Goal: Information Seeking & Learning: Learn about a topic

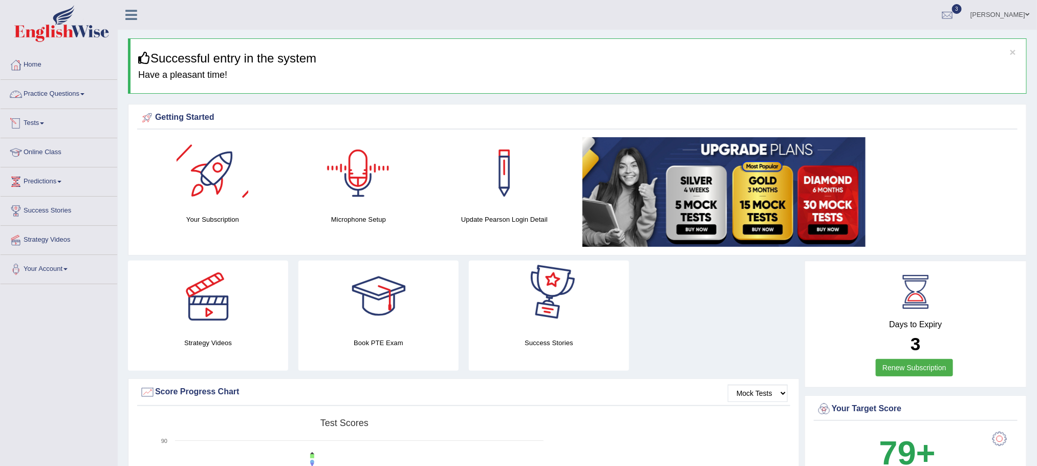
click at [57, 94] on link "Practice Questions" at bounding box center [59, 93] width 117 height 26
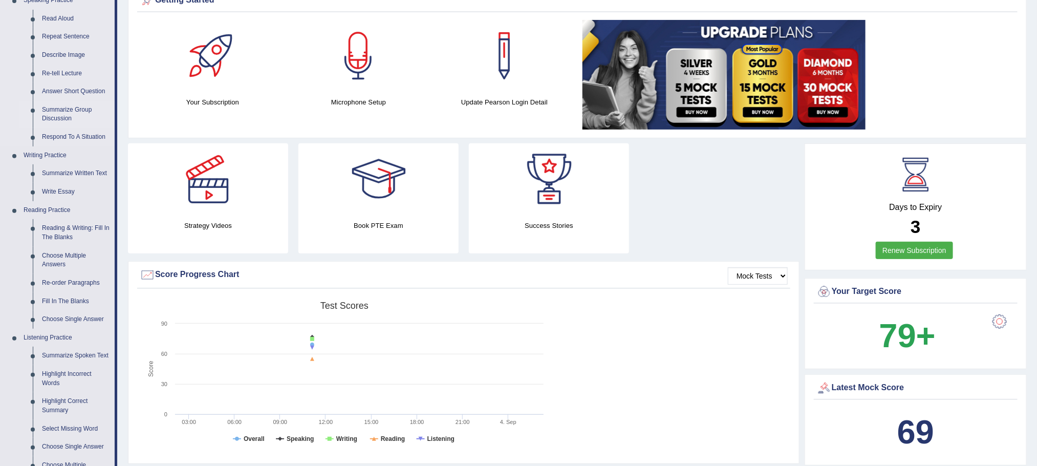
scroll to position [154, 0]
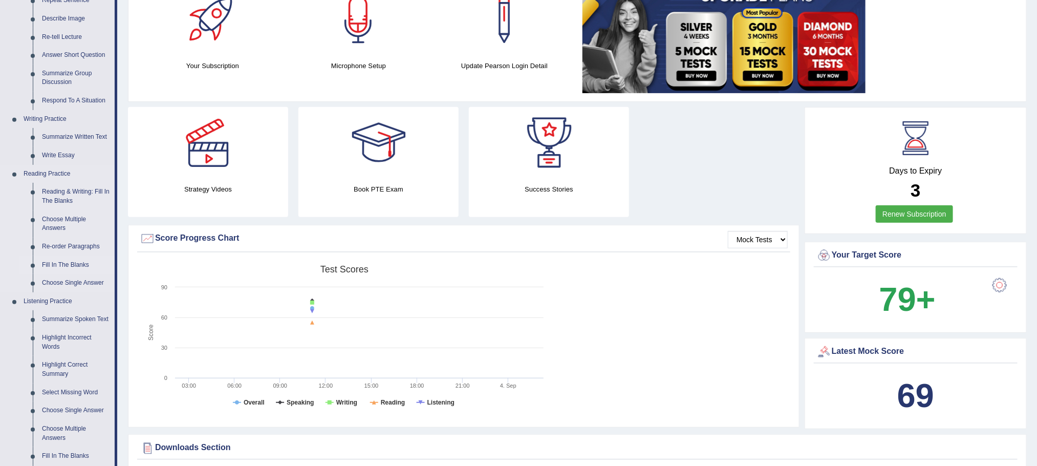
click at [57, 266] on link "Fill In The Blanks" at bounding box center [75, 265] width 77 height 18
